Goal: Information Seeking & Learning: Learn about a topic

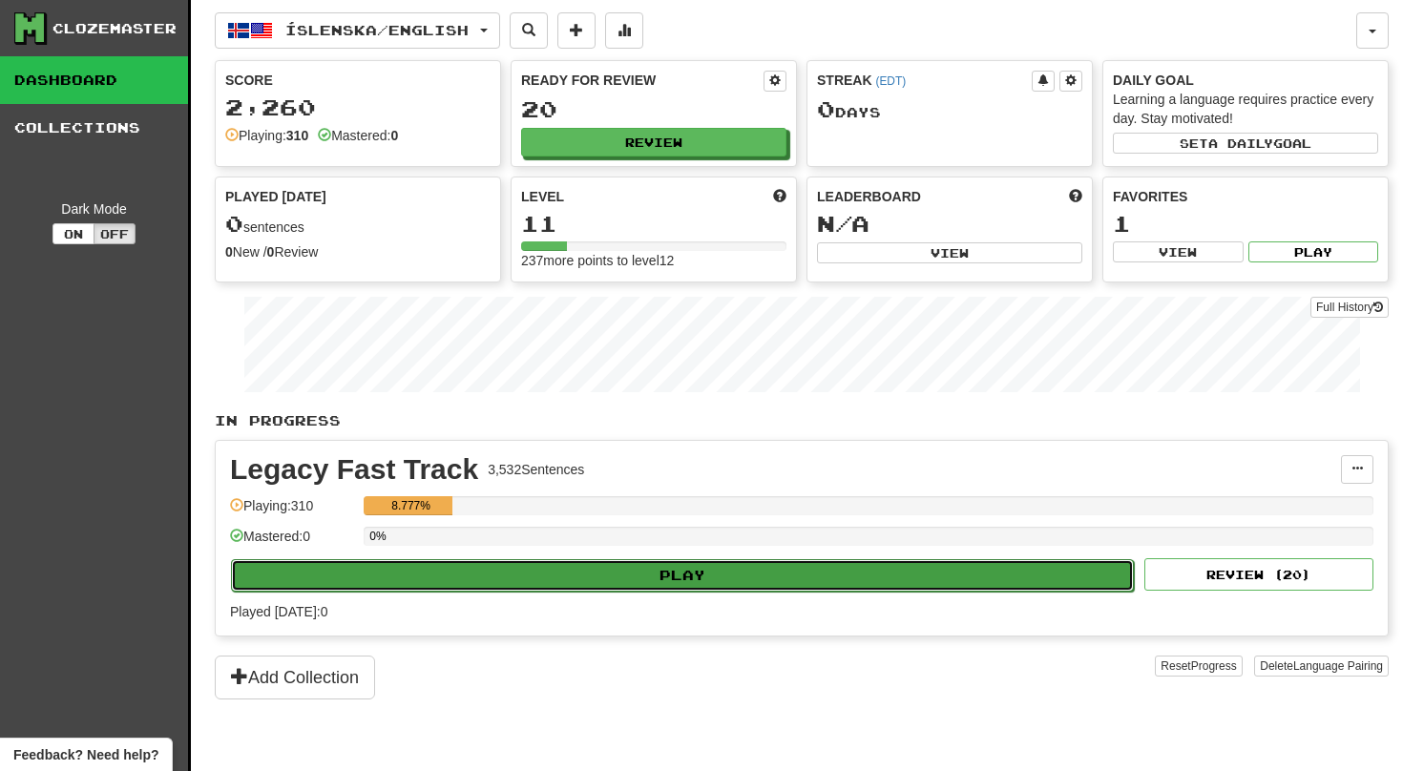
click at [730, 562] on button "Play" at bounding box center [682, 575] width 903 height 32
select select "**"
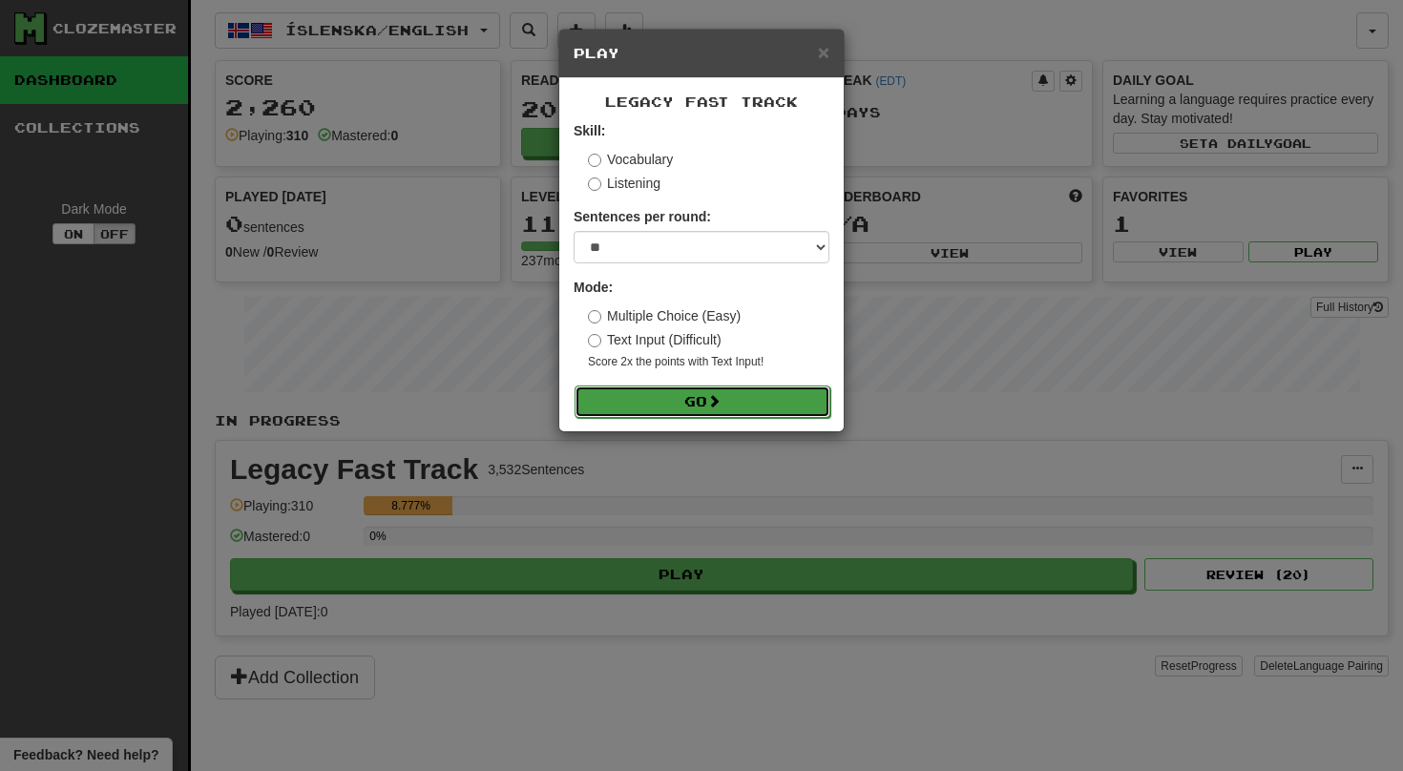
click at [811, 413] on button "Go" at bounding box center [703, 402] width 256 height 32
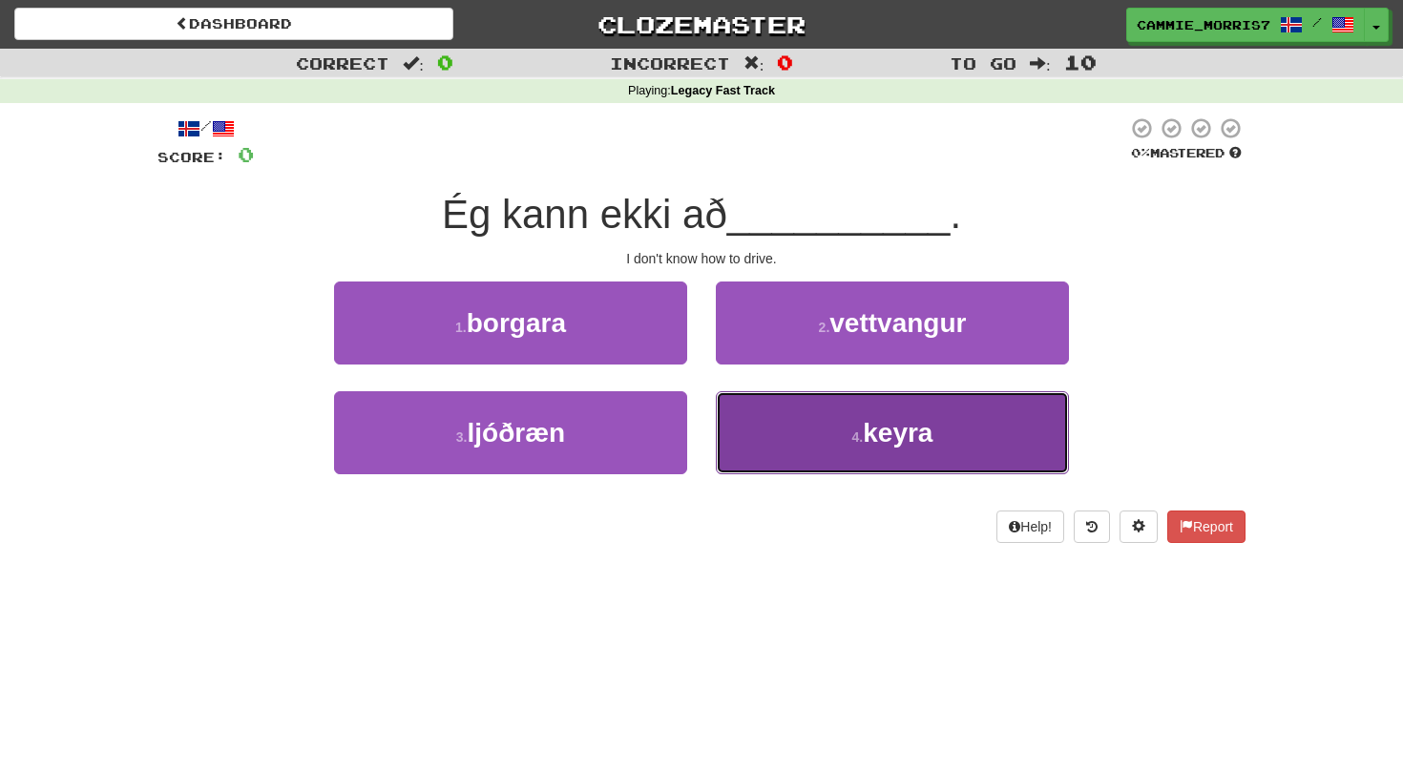
click at [749, 421] on button "4 . [GEOGRAPHIC_DATA]" at bounding box center [892, 432] width 353 height 83
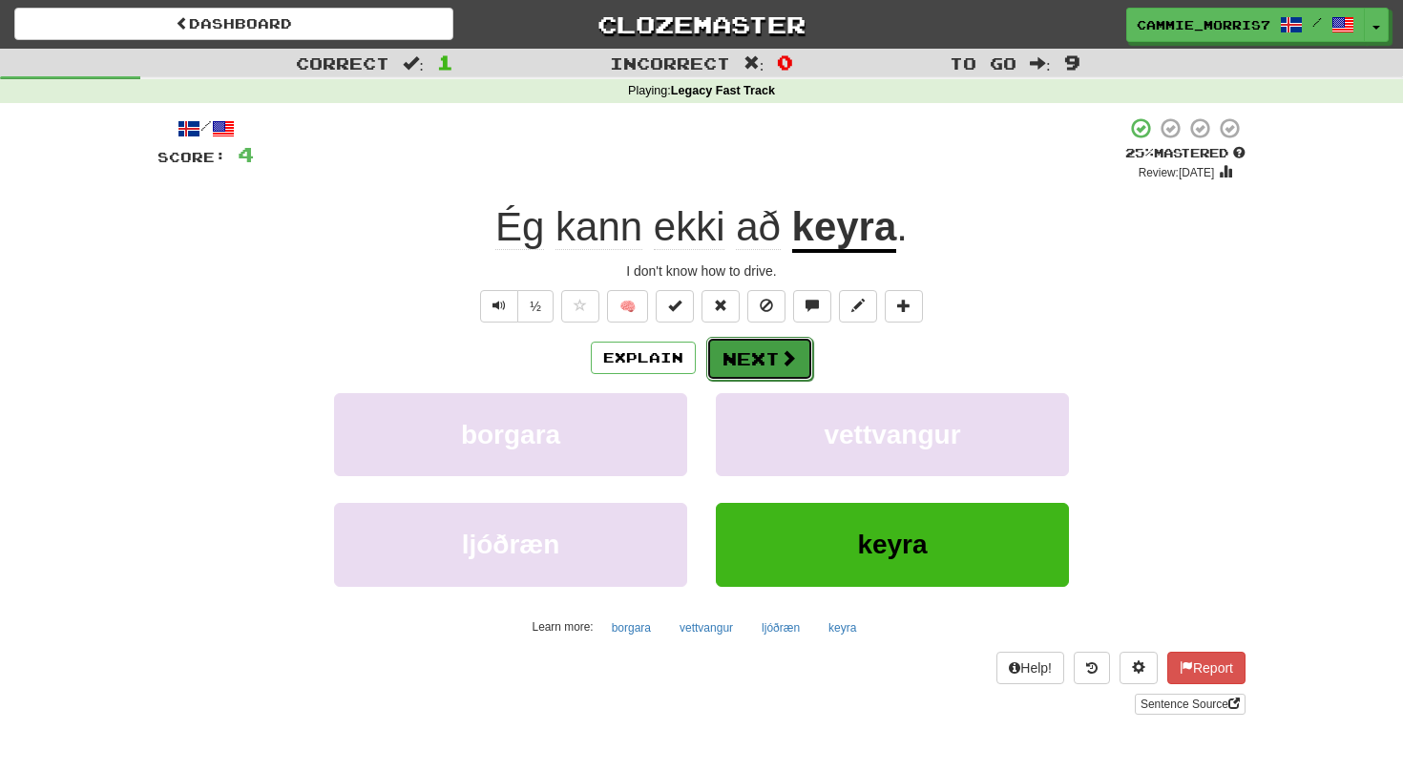
click at [745, 369] on button "Next" at bounding box center [759, 359] width 107 height 44
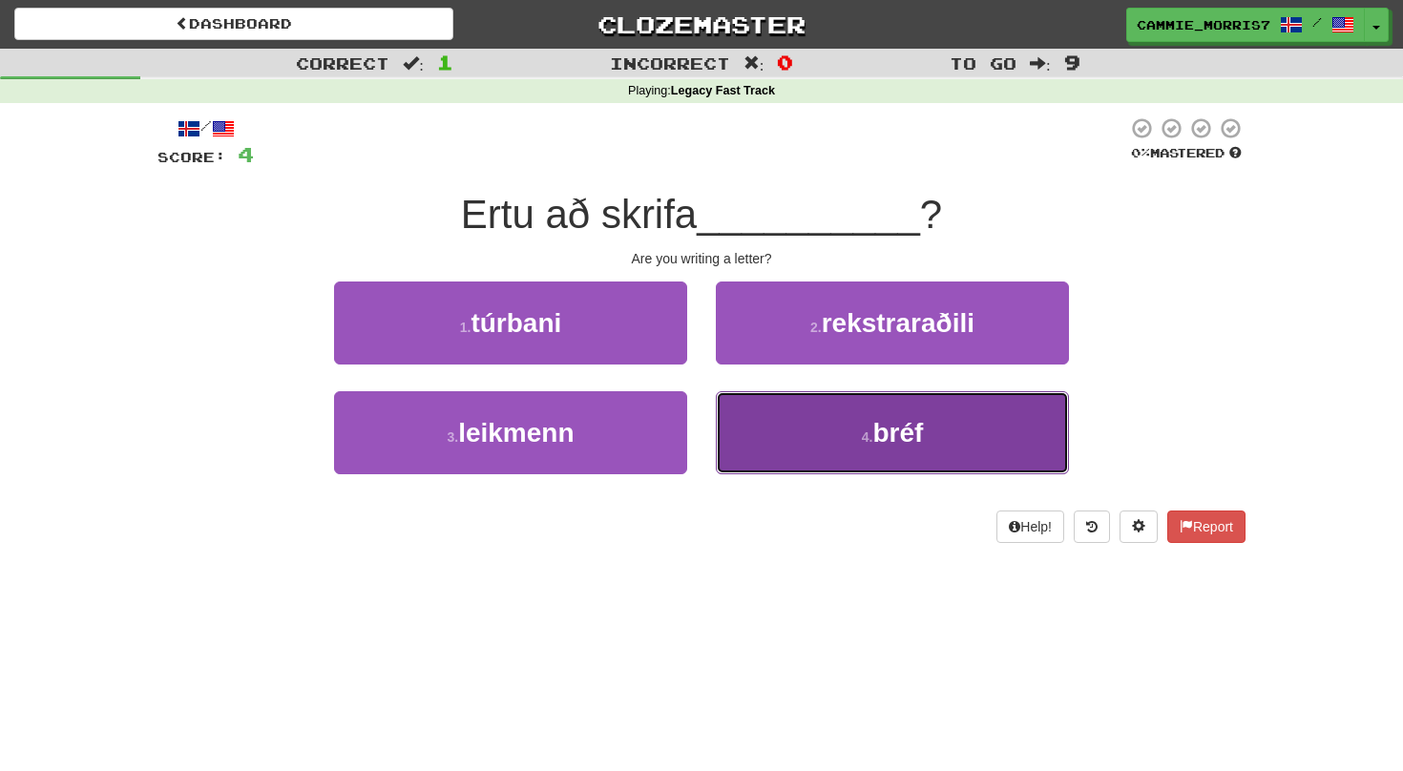
click at [804, 406] on button "4 . bréf" at bounding box center [892, 432] width 353 height 83
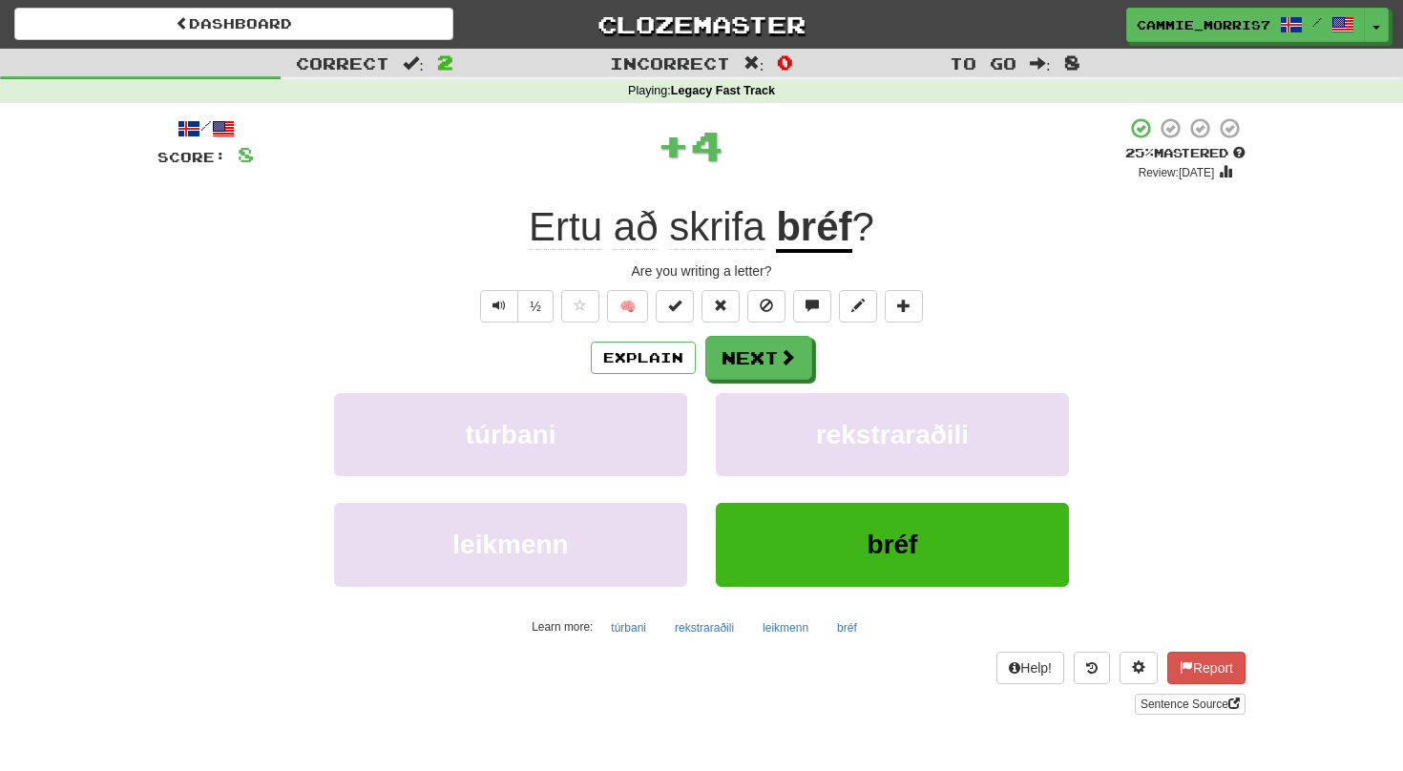
click at [681, 375] on div "Explain Next" at bounding box center [702, 358] width 1088 height 44
click at [671, 366] on button "Explain" at bounding box center [643, 358] width 105 height 32
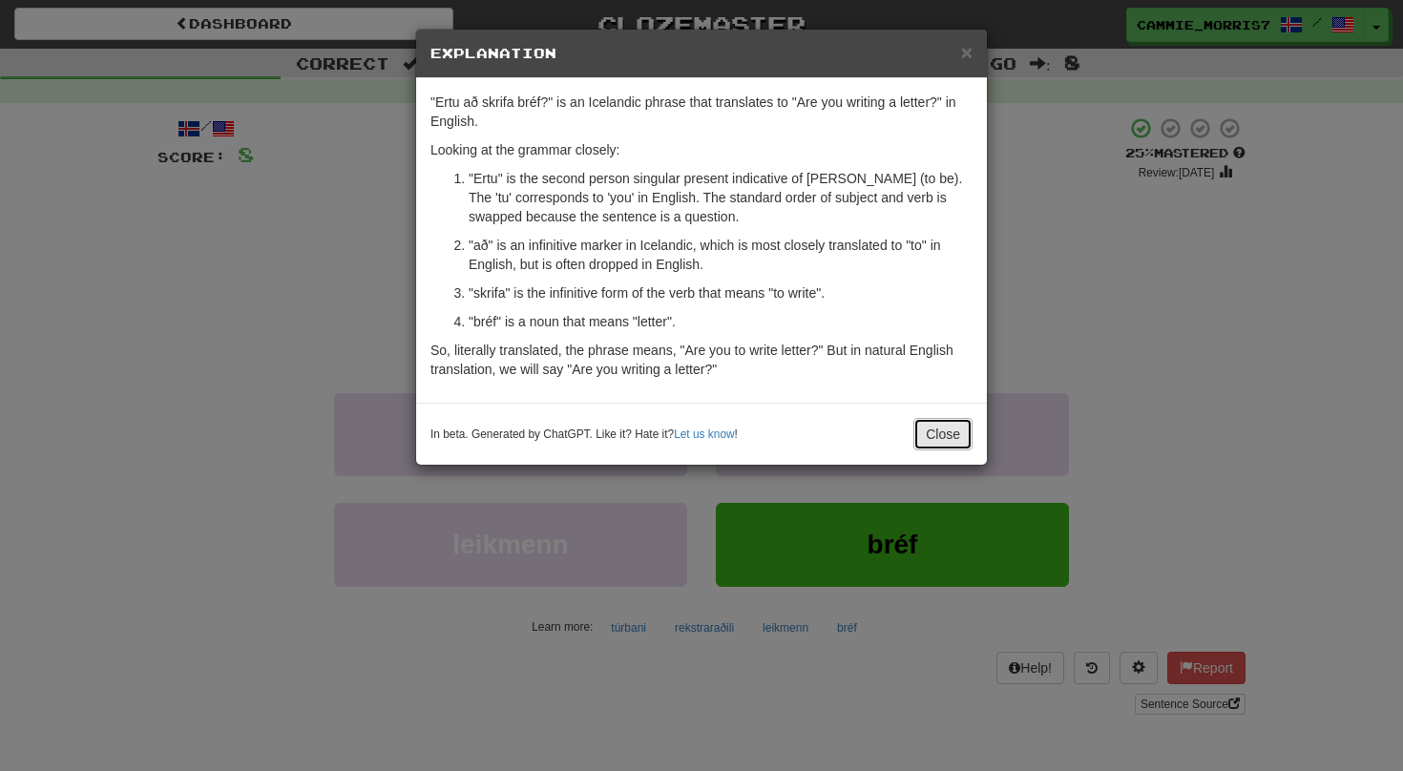
click at [944, 444] on button "Close" at bounding box center [943, 434] width 59 height 32
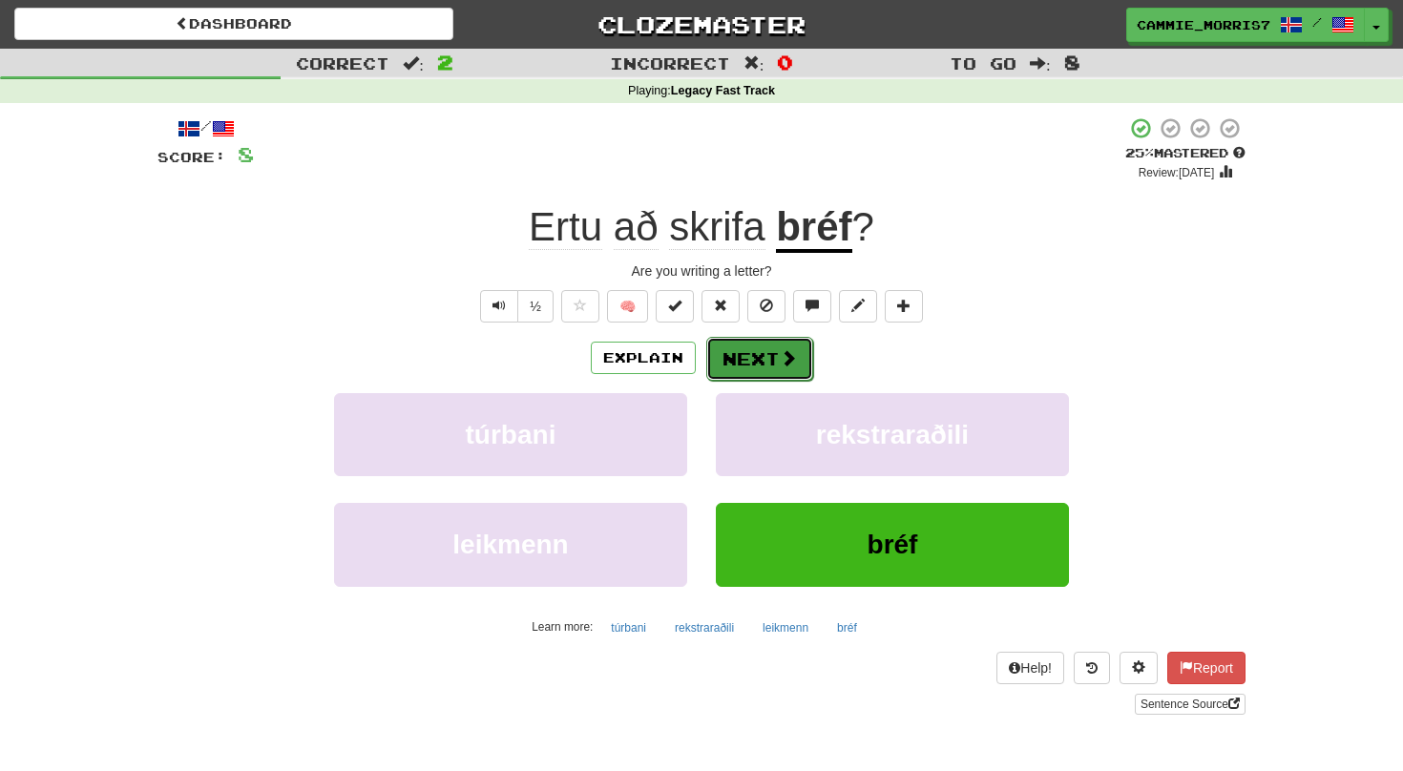
click at [784, 370] on button "Next" at bounding box center [759, 359] width 107 height 44
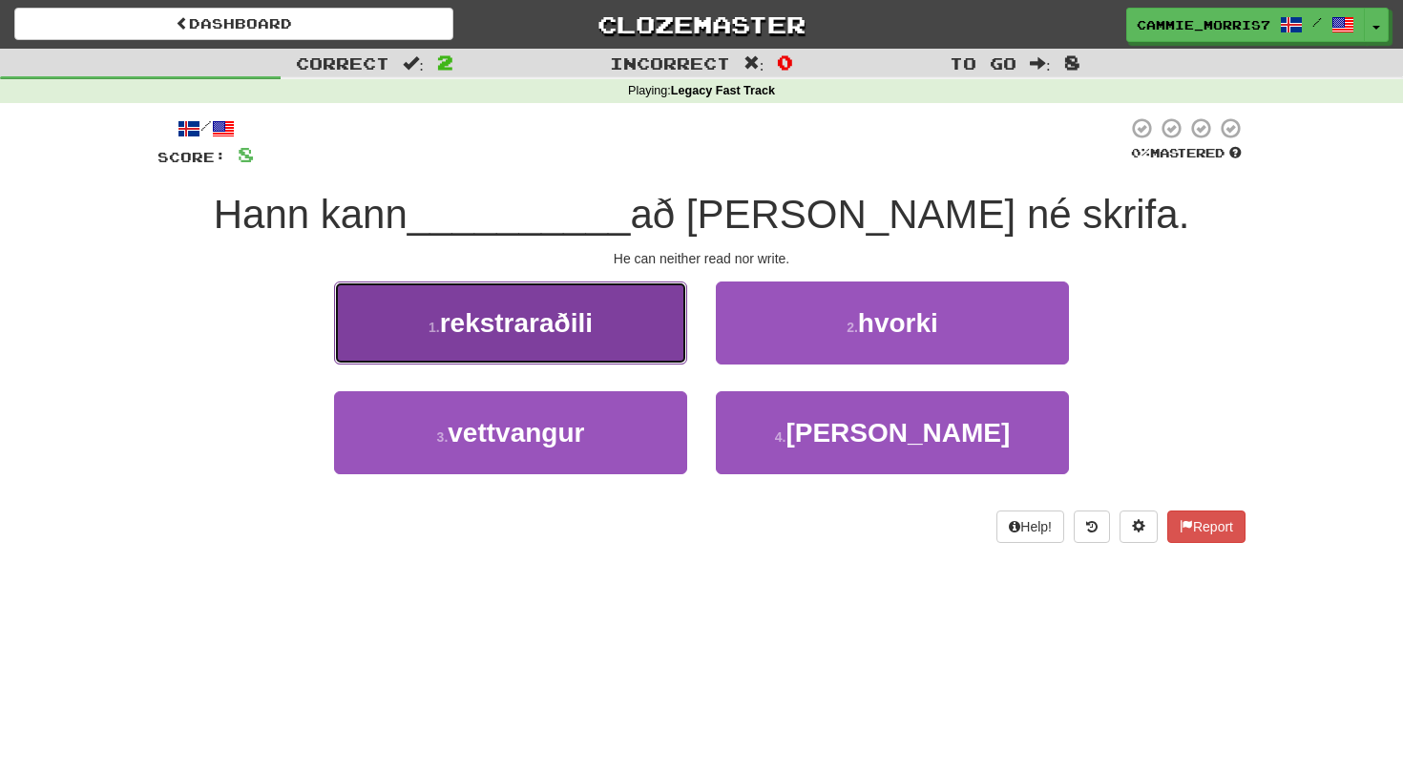
click at [623, 358] on button "1 . rekstraraðili" at bounding box center [510, 323] width 353 height 83
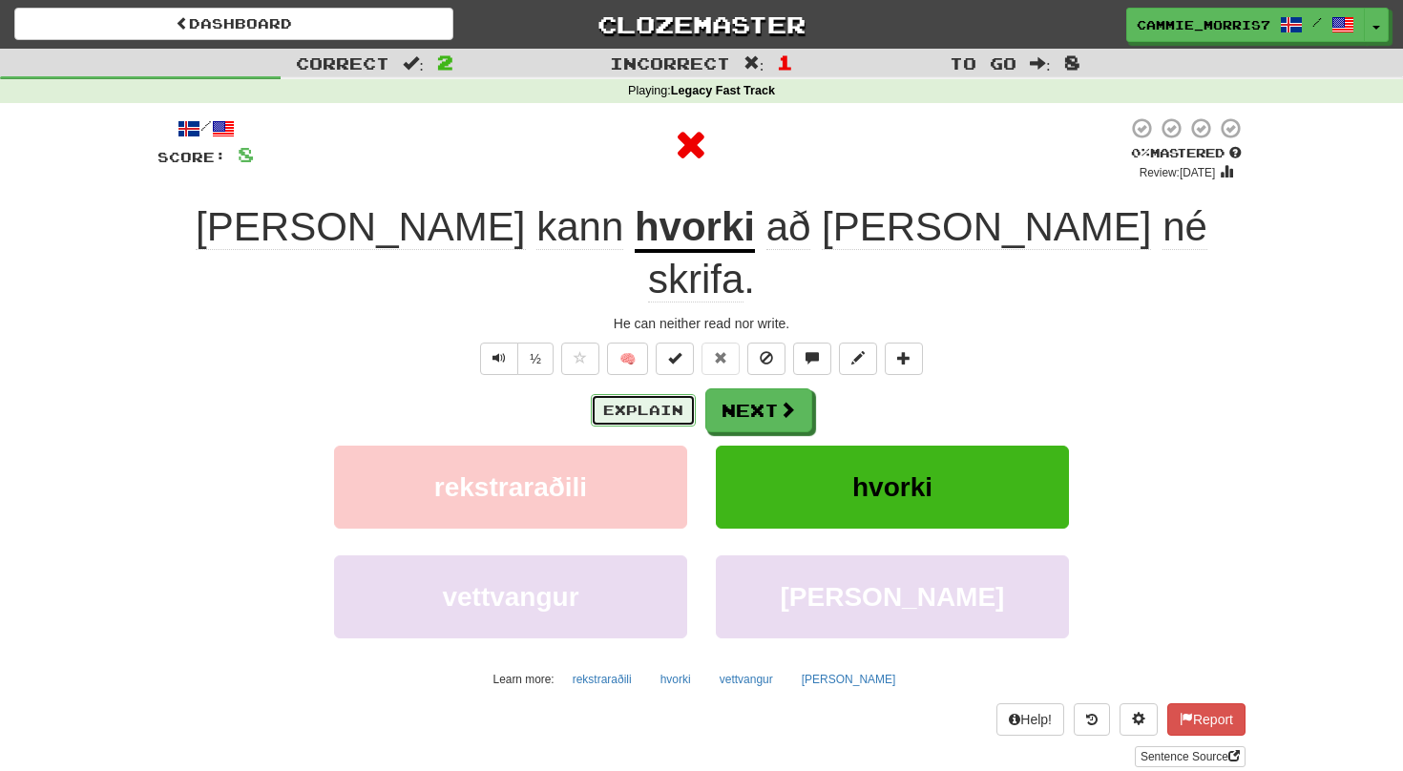
click at [623, 394] on button "Explain" at bounding box center [643, 410] width 105 height 32
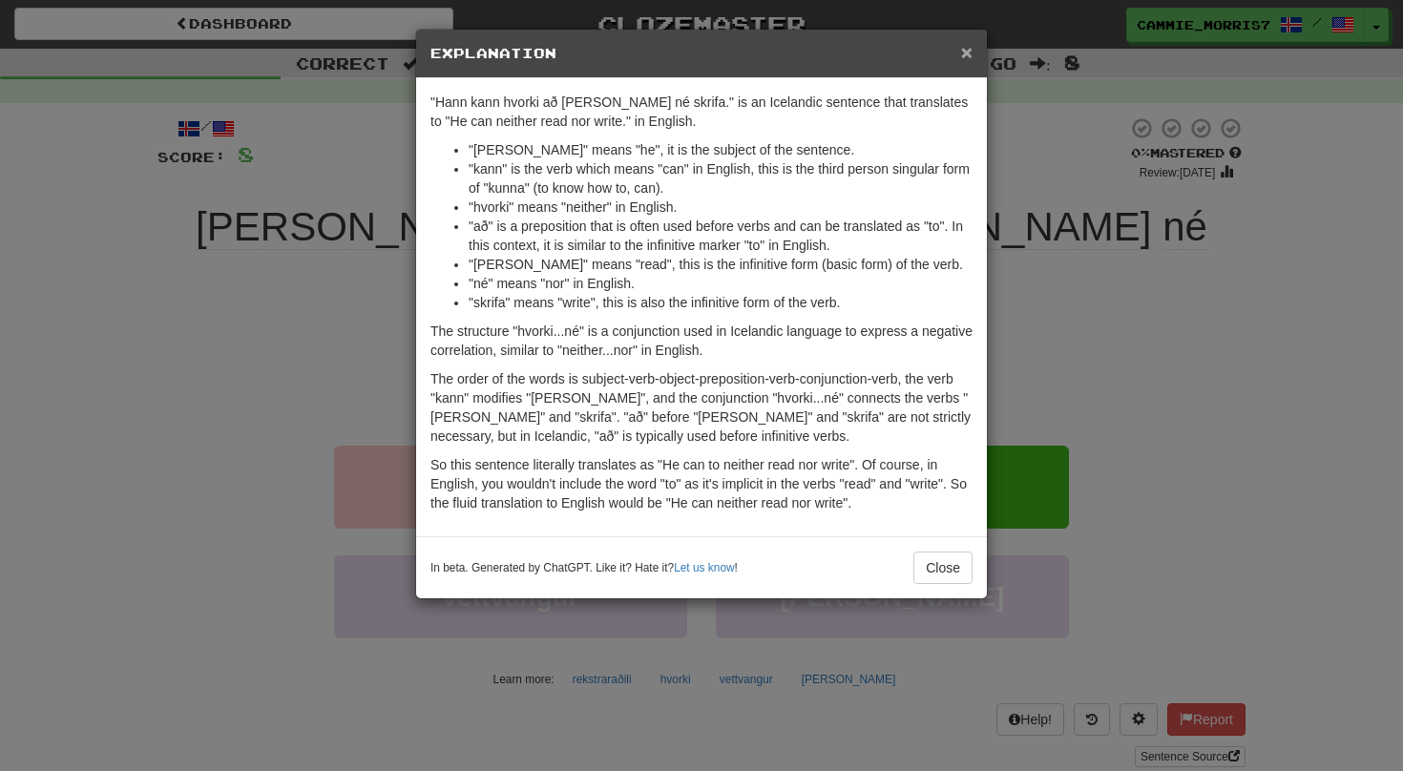
click at [968, 47] on span "×" at bounding box center [966, 52] width 11 height 22
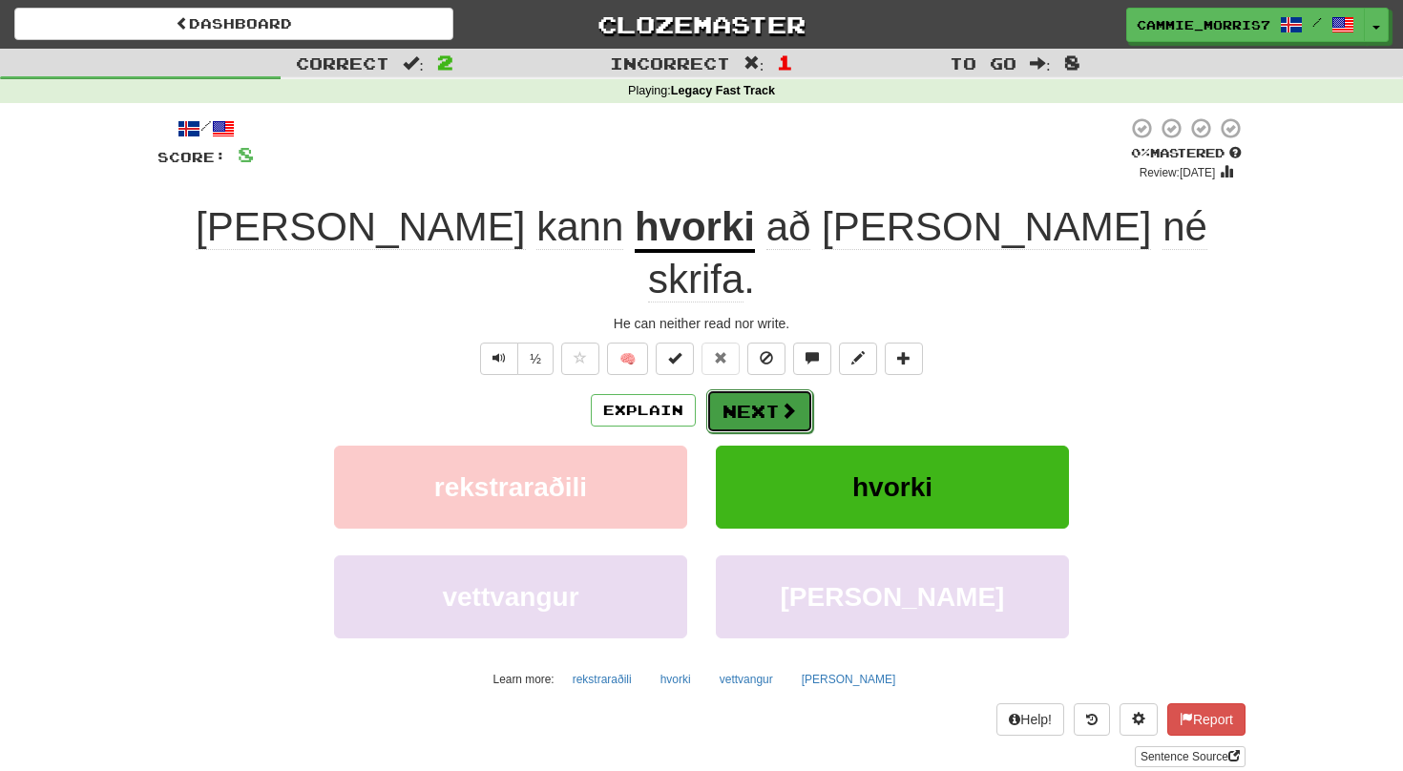
click at [757, 390] on button "Next" at bounding box center [759, 412] width 107 height 44
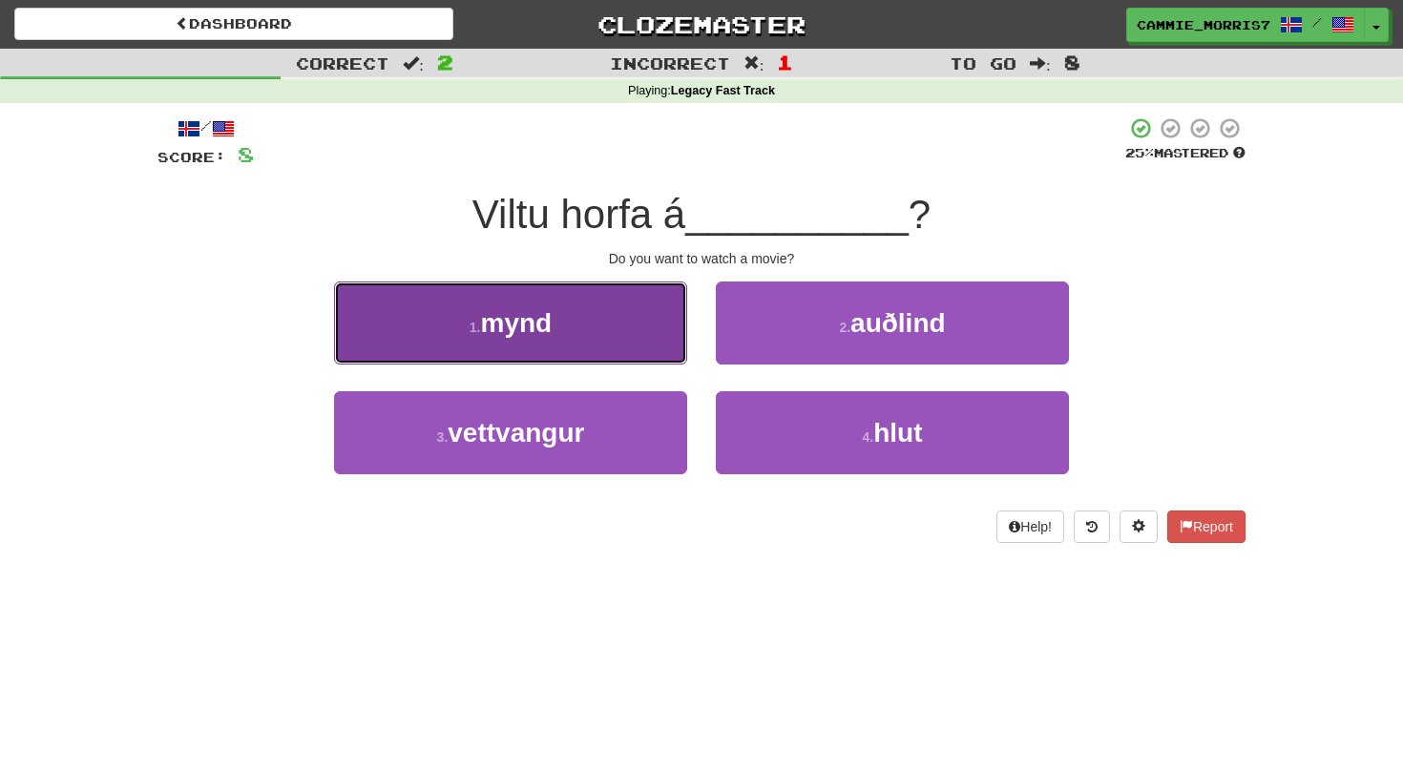
click at [633, 359] on button "1 . mynd" at bounding box center [510, 323] width 353 height 83
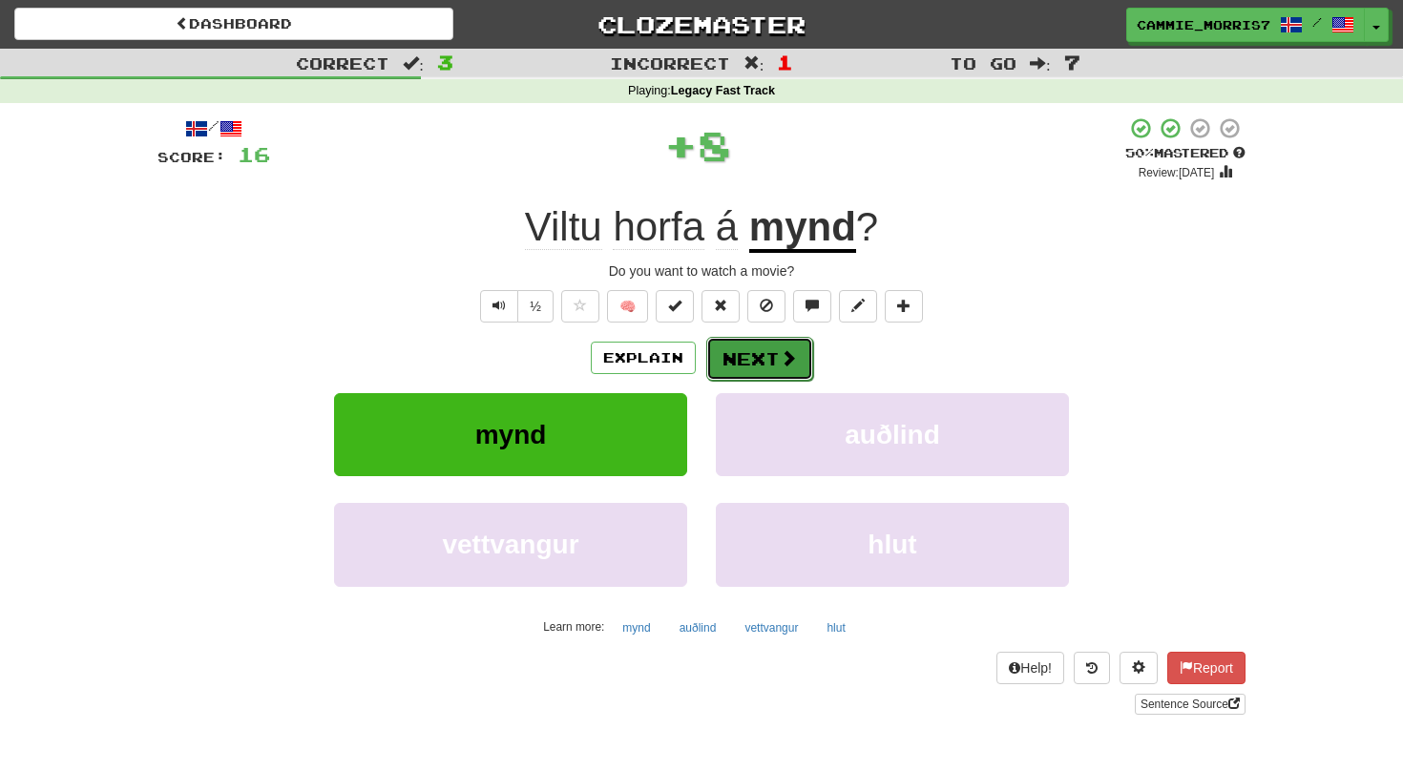
click at [788, 367] on span at bounding box center [788, 357] width 17 height 17
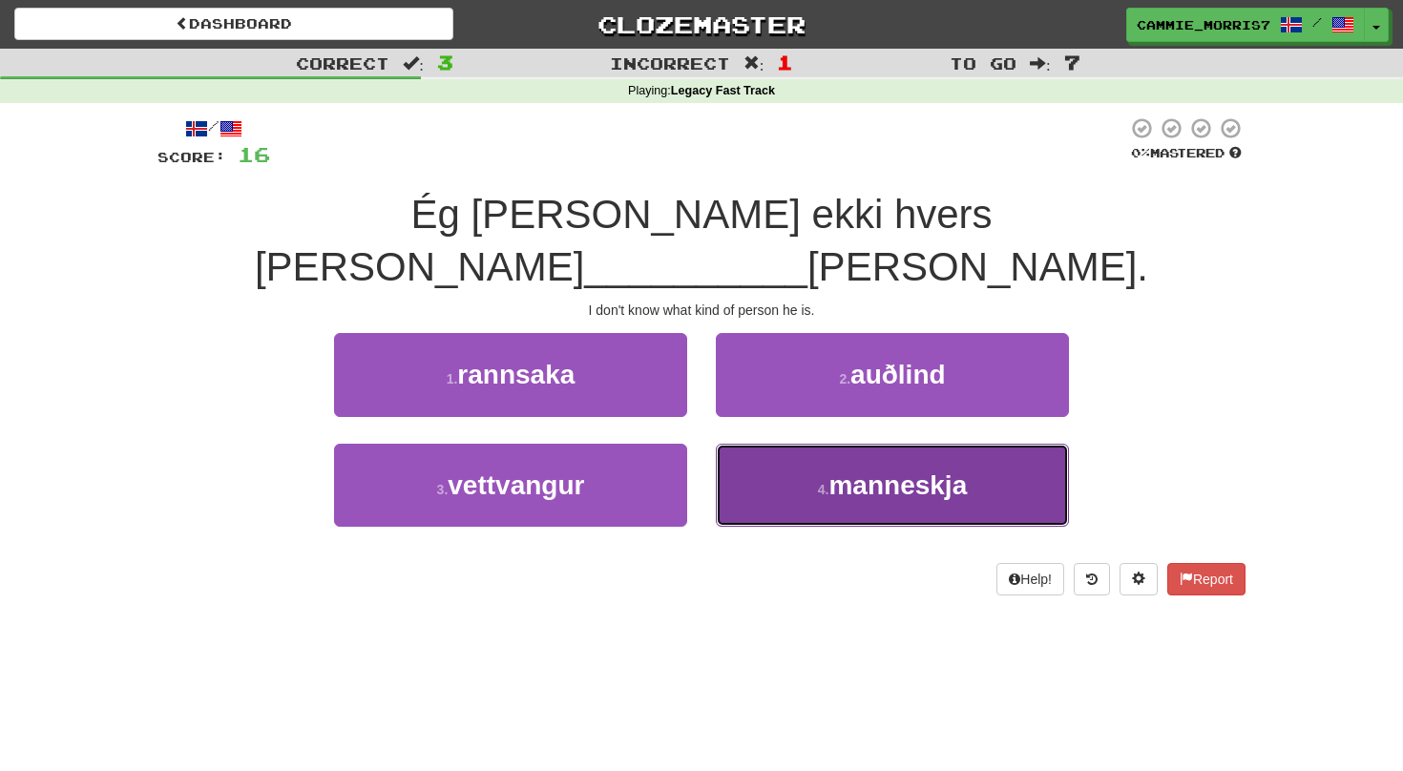
click at [866, 464] on button "4 . manneskja" at bounding box center [892, 485] width 353 height 83
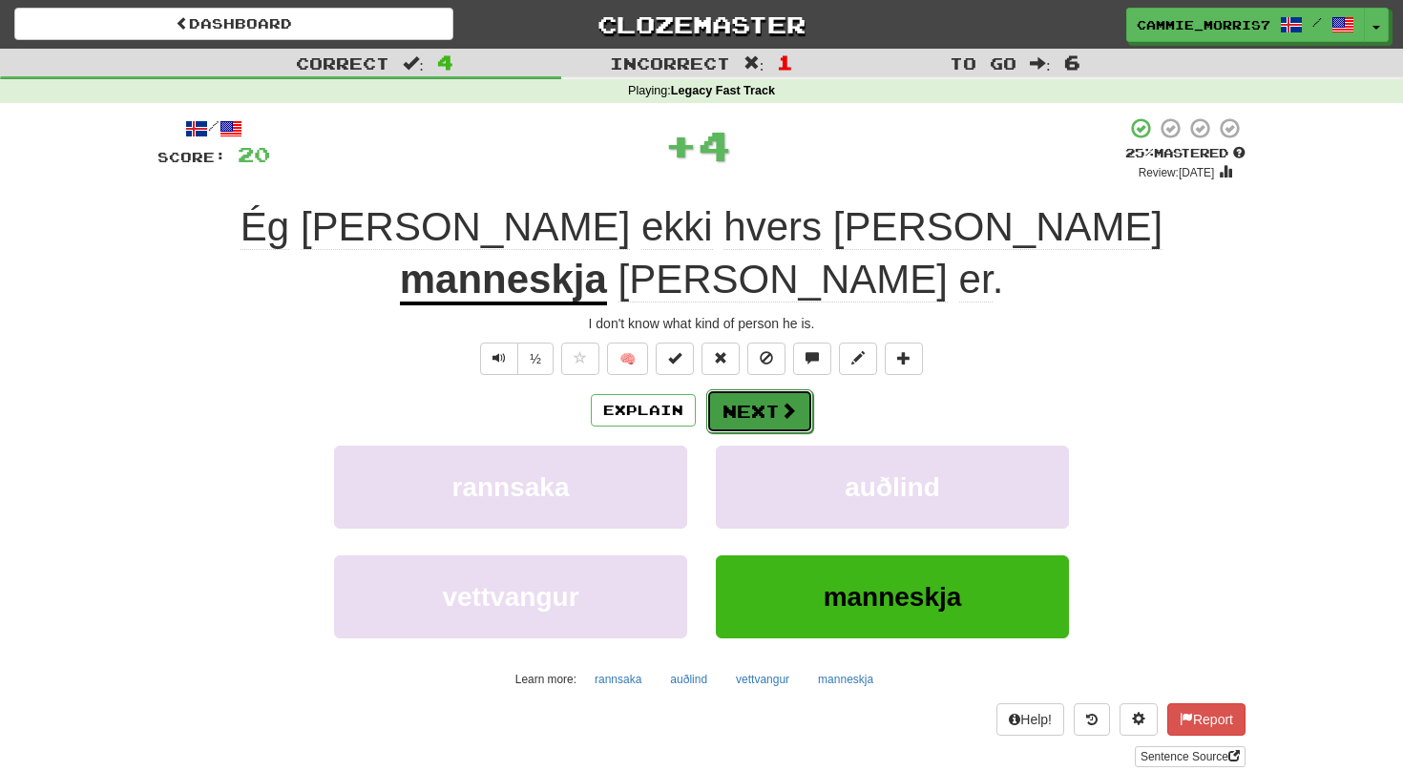
click at [747, 390] on button "Next" at bounding box center [759, 412] width 107 height 44
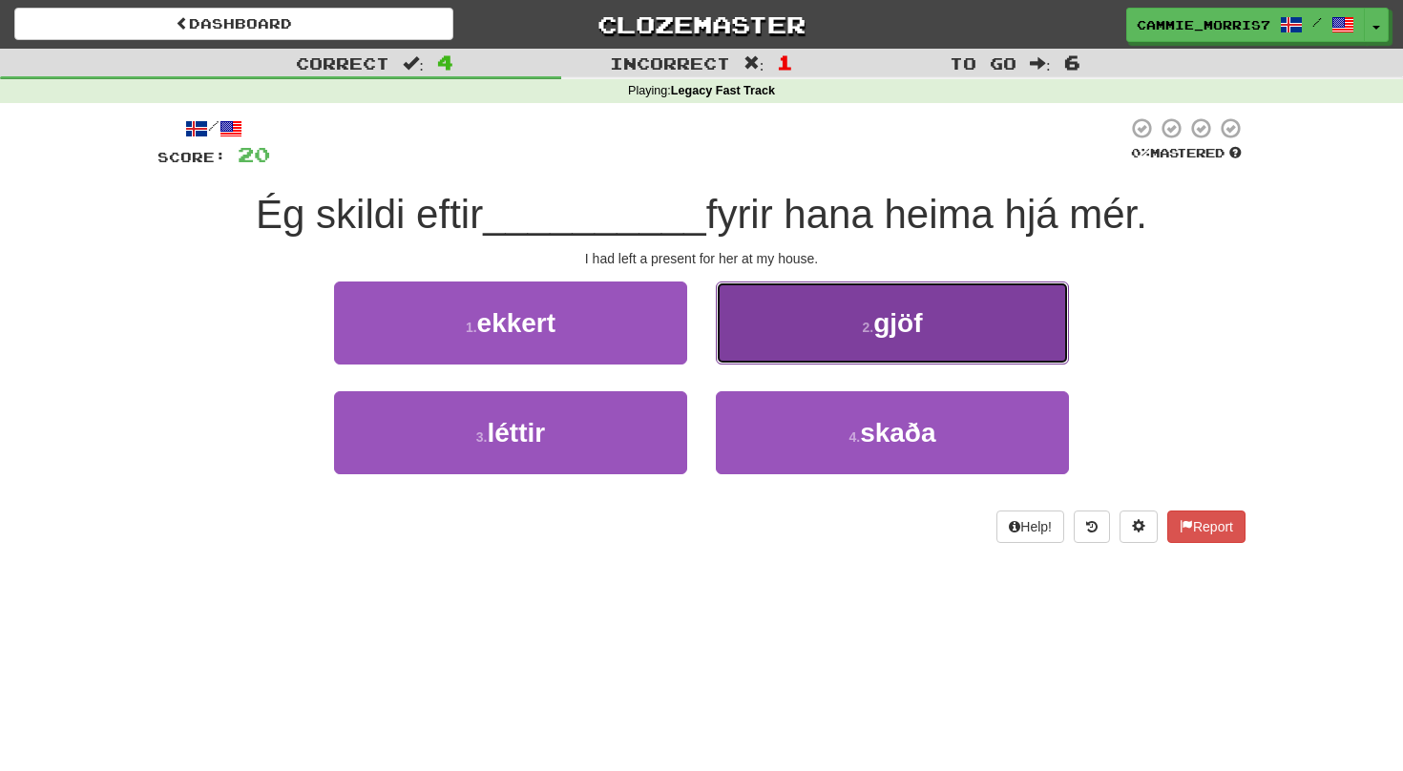
click at [828, 348] on button "2 . gjöf" at bounding box center [892, 323] width 353 height 83
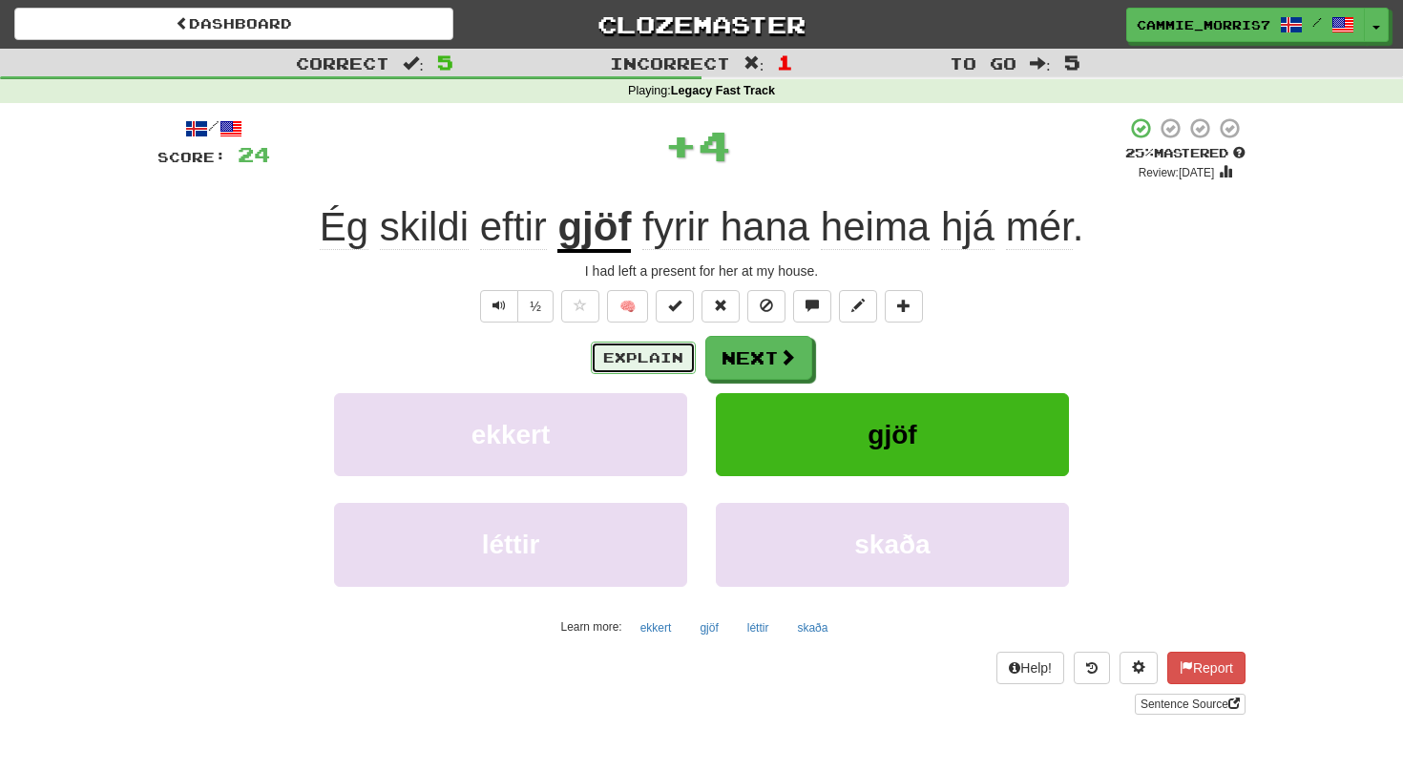
click at [668, 357] on button "Explain" at bounding box center [643, 358] width 105 height 32
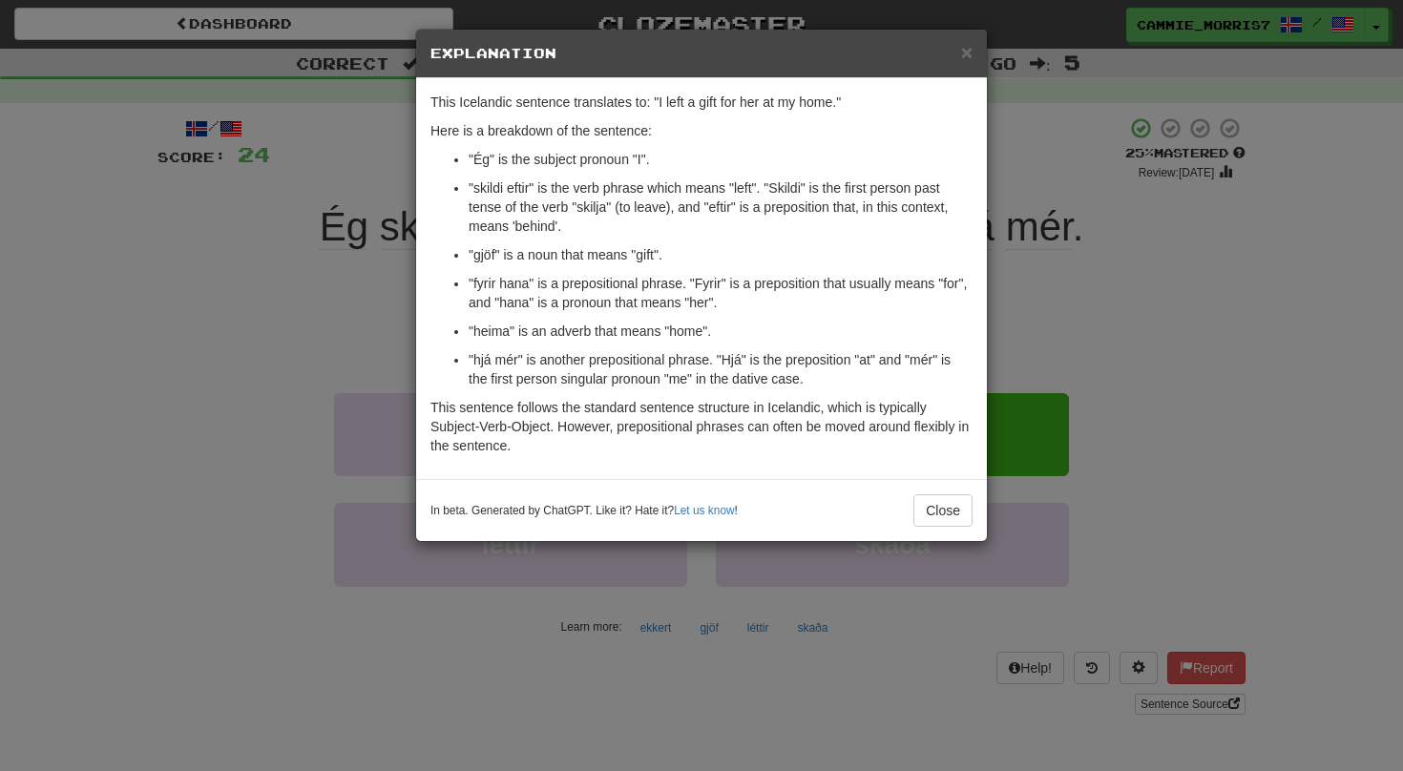
click at [1189, 327] on div "× Explanation This Icelandic sentence translates to: "I left a gift for her at …" at bounding box center [701, 385] width 1403 height 771
